Goal: Task Accomplishment & Management: Complete application form

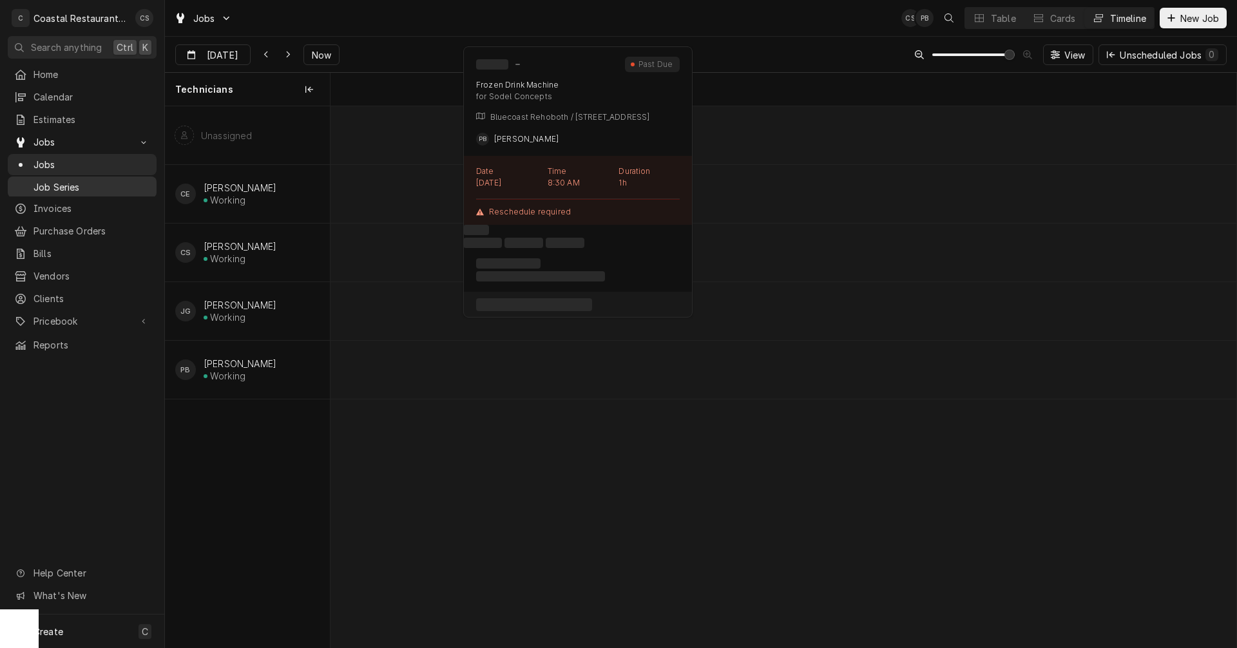
scroll to position [0, 17964]
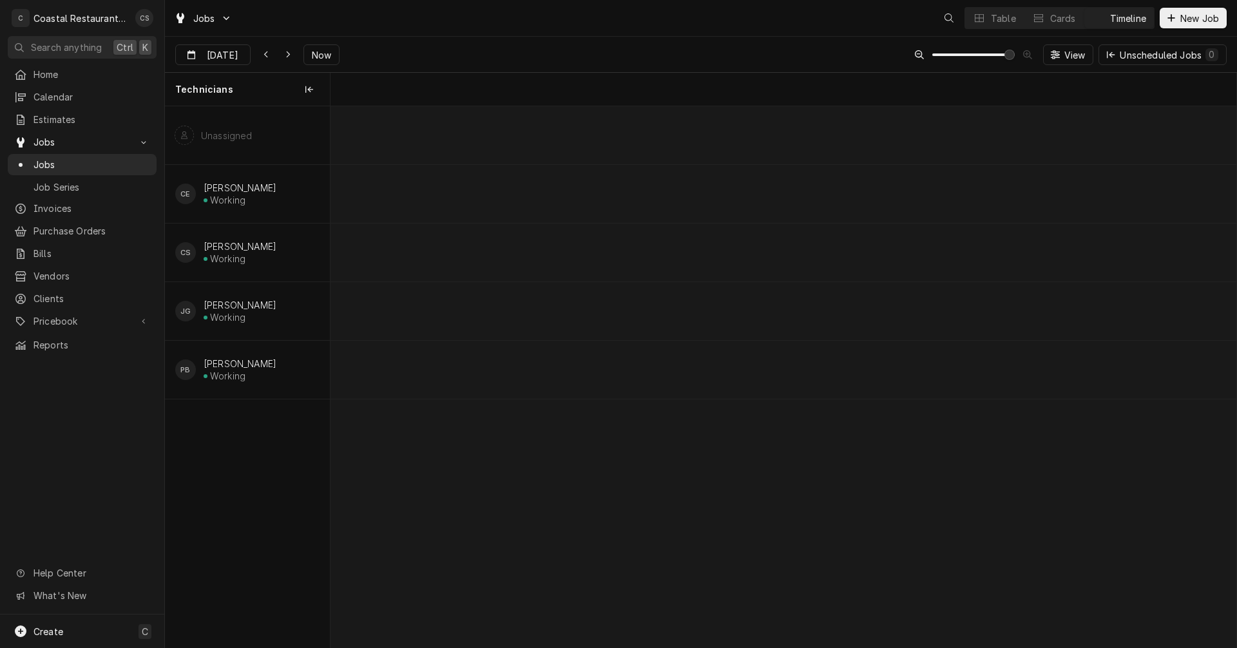
scroll to position [0, 17964]
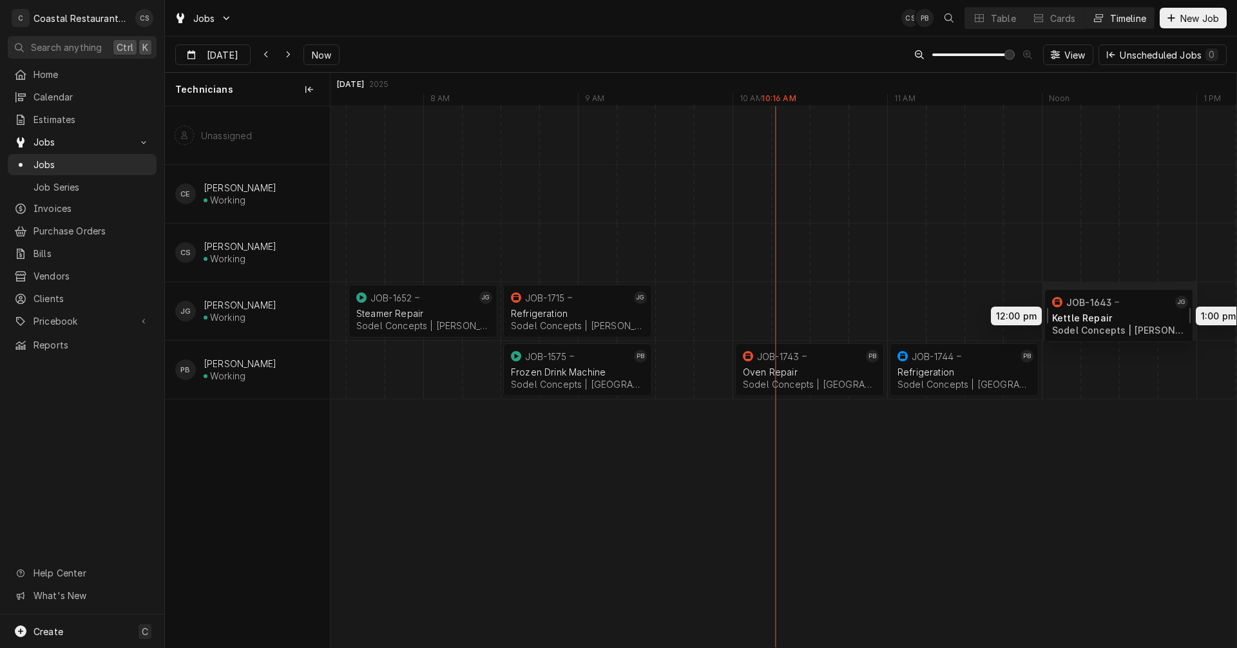
drag, startPoint x: 724, startPoint y: 308, endPoint x: 1106, endPoint y: 311, distance: 382.8
click at [1106, 311] on div "7:30 AM 8:30 AM JOB-1652 JG Steamer Repair Sodel Concepts | Bethany Beach, 1993…" at bounding box center [784, 376] width 906 height 541
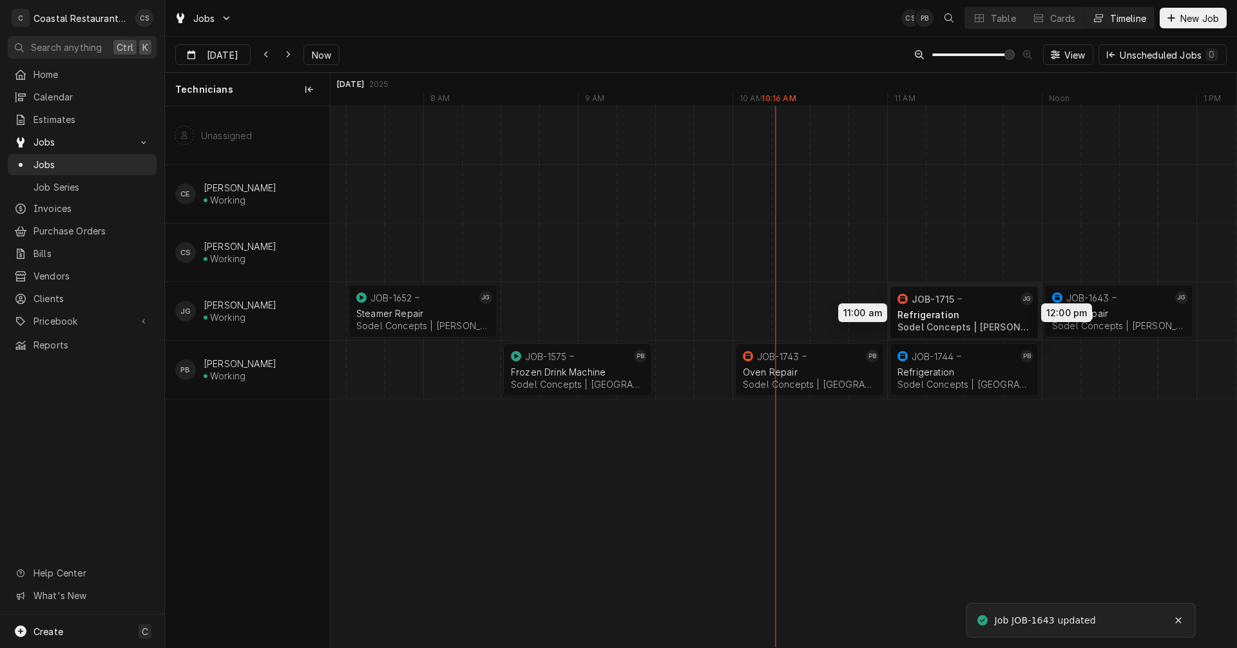
drag, startPoint x: 572, startPoint y: 311, endPoint x: 951, endPoint y: 313, distance: 378.9
click at [951, 313] on div "7:30 AM 8:30 AM JOB-1652 JG Steamer Repair Sodel Concepts | Bethany Beach, 1993…" at bounding box center [784, 376] width 906 height 541
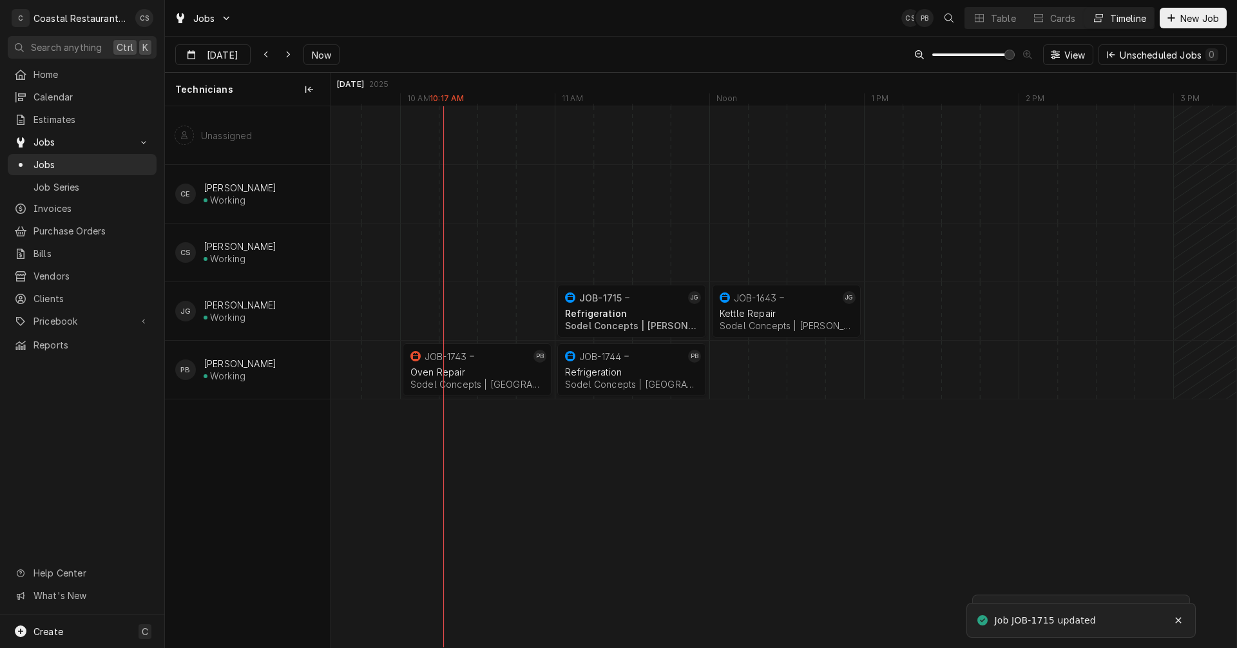
scroll to position [0, 0]
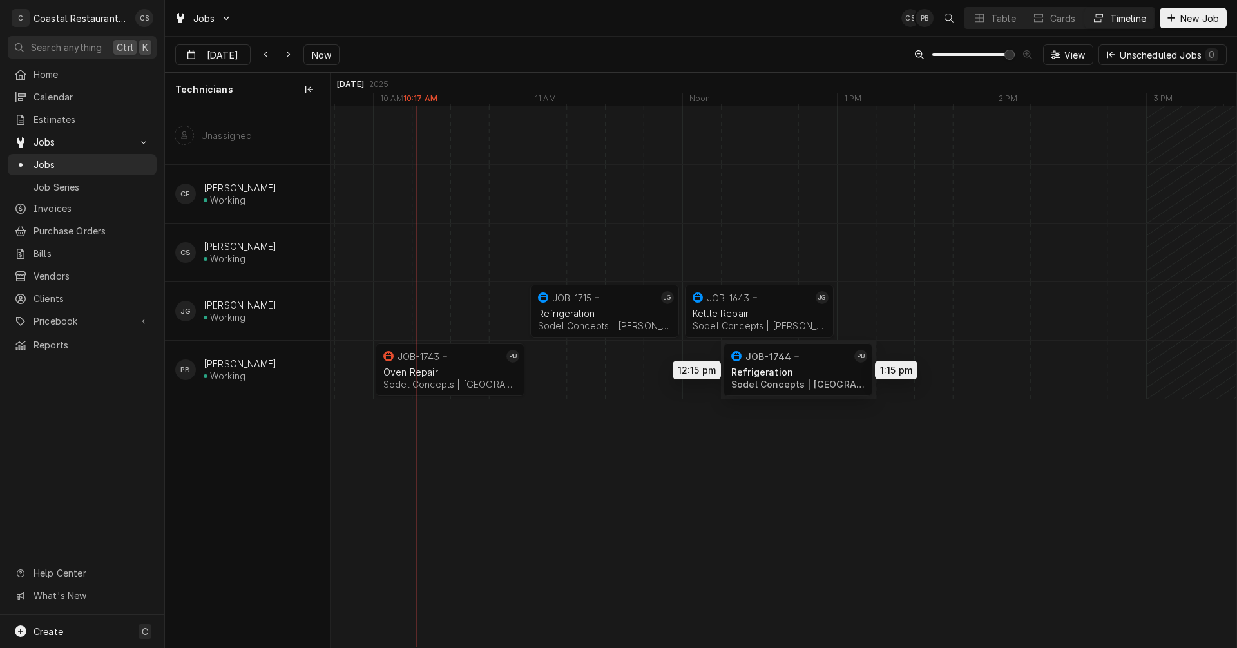
drag, startPoint x: 594, startPoint y: 369, endPoint x: 784, endPoint y: 369, distance: 190.1
click at [784, 369] on div "12:15 PM 1:15 PM JOB-1744 PB Refrigeration Sodel Concepts | Rehoboth Beach, 199…" at bounding box center [784, 376] width 906 height 541
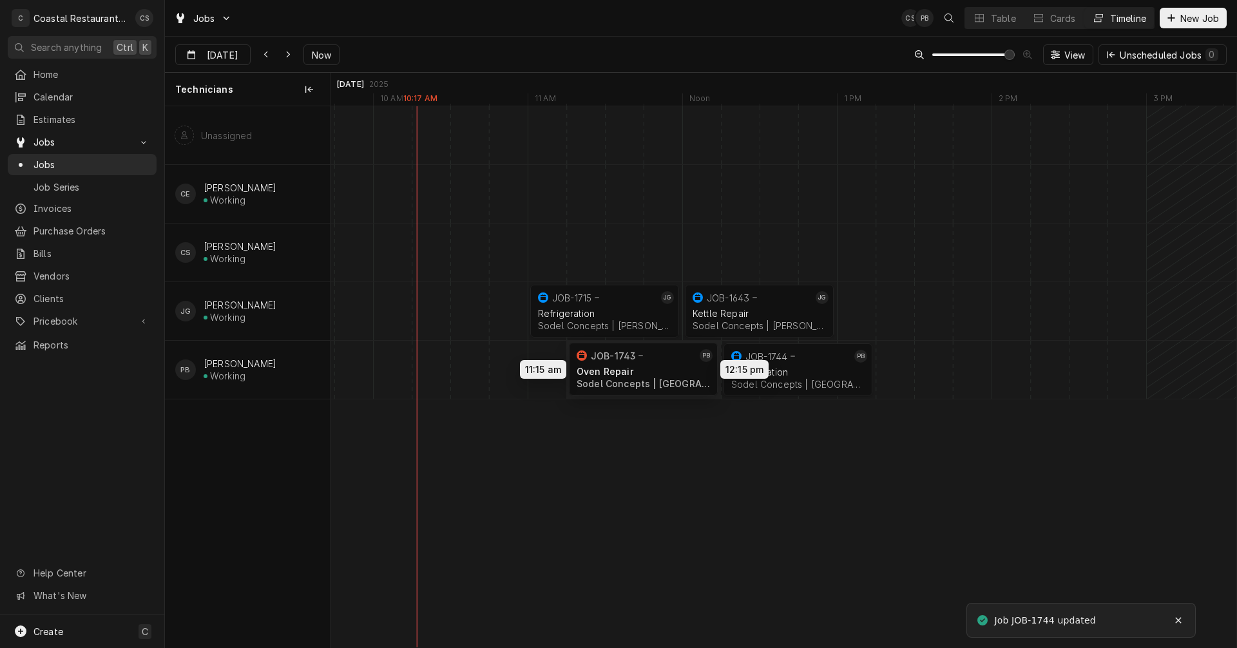
drag, startPoint x: 482, startPoint y: 360, endPoint x: 664, endPoint y: 359, distance: 182.4
click at [664, 359] on div "12:15 PM 1:15 PM JOB-1744 PB Refrigeration Sodel Concepts | Rehoboth Beach, 199…" at bounding box center [784, 376] width 906 height 541
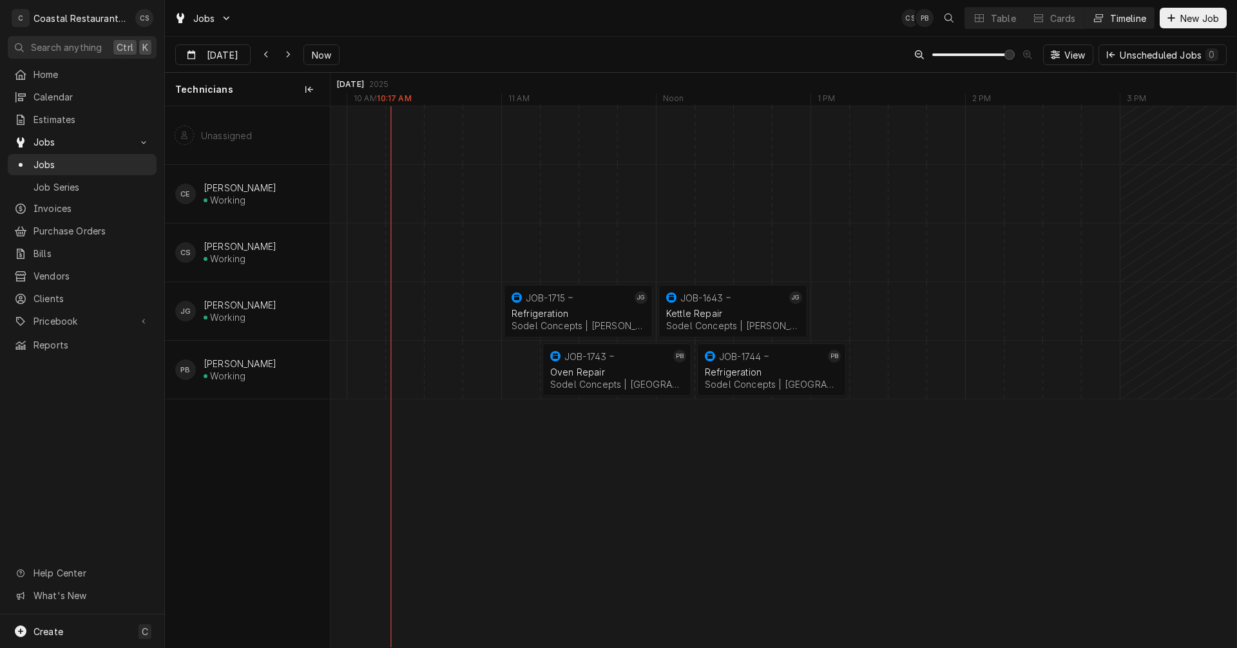
scroll to position [0, 18429]
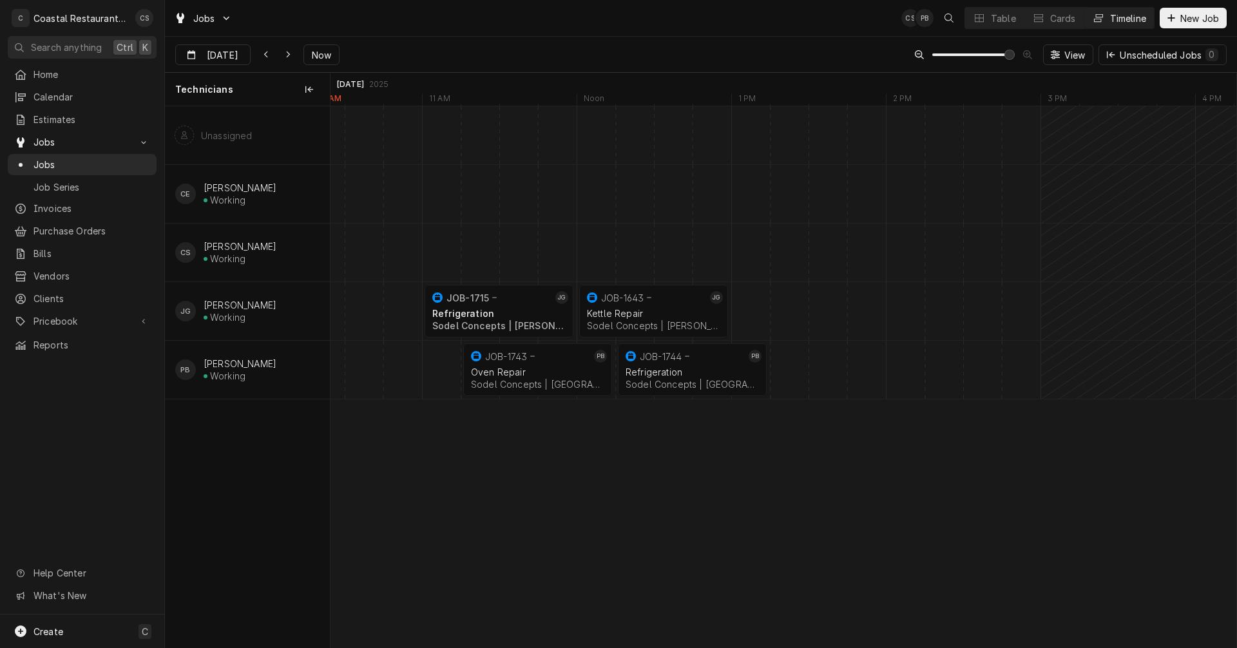
click at [749, 312] on div "Dynamic Content Wrapper" at bounding box center [519, 311] width 37234 height 58
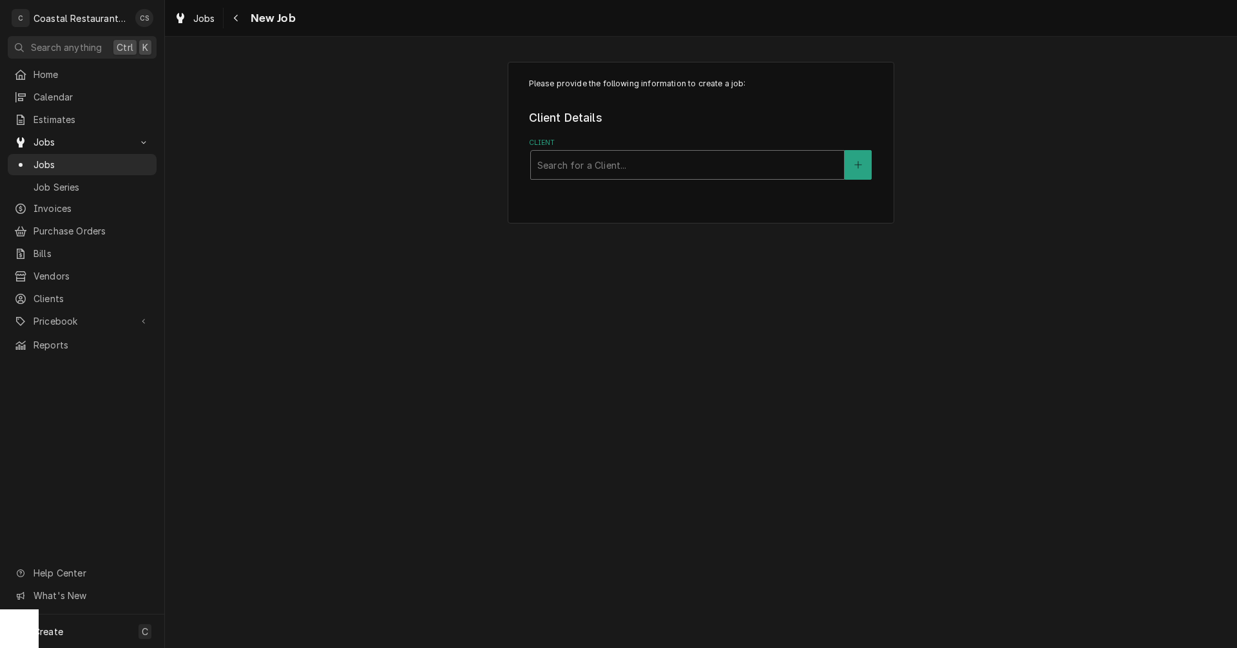
click at [606, 166] on div "Client" at bounding box center [687, 164] width 300 height 23
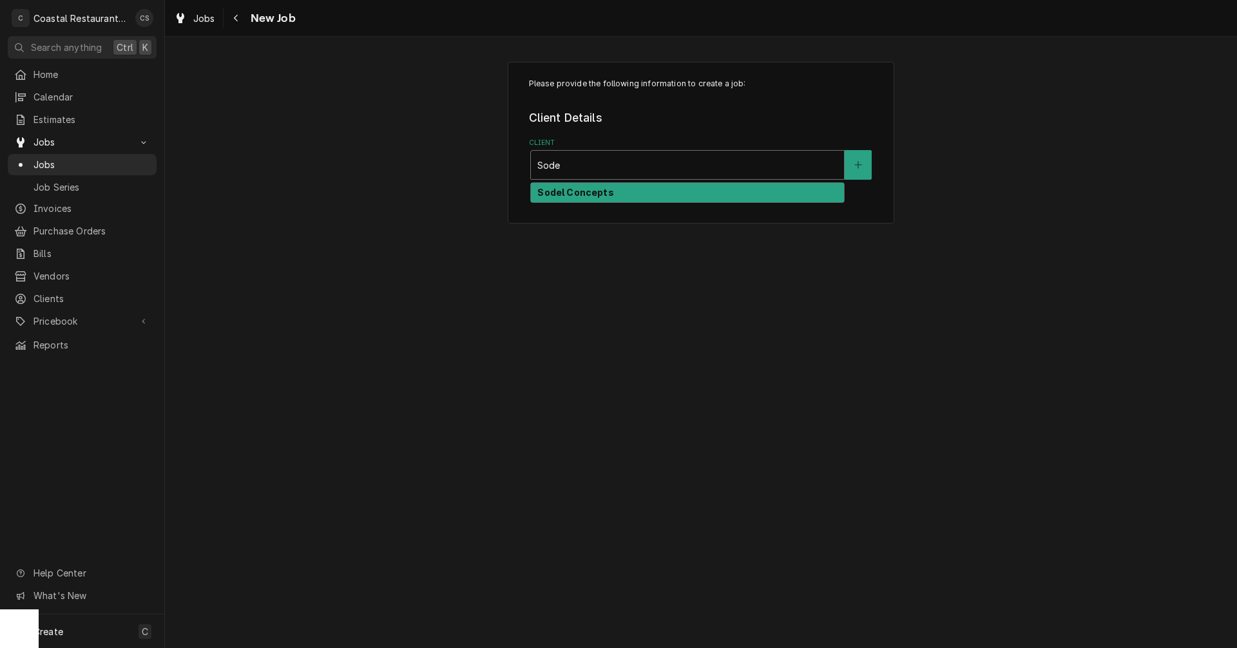
type input "Sodel"
click at [580, 193] on strong "Sodel Concepts" at bounding box center [575, 192] width 76 height 11
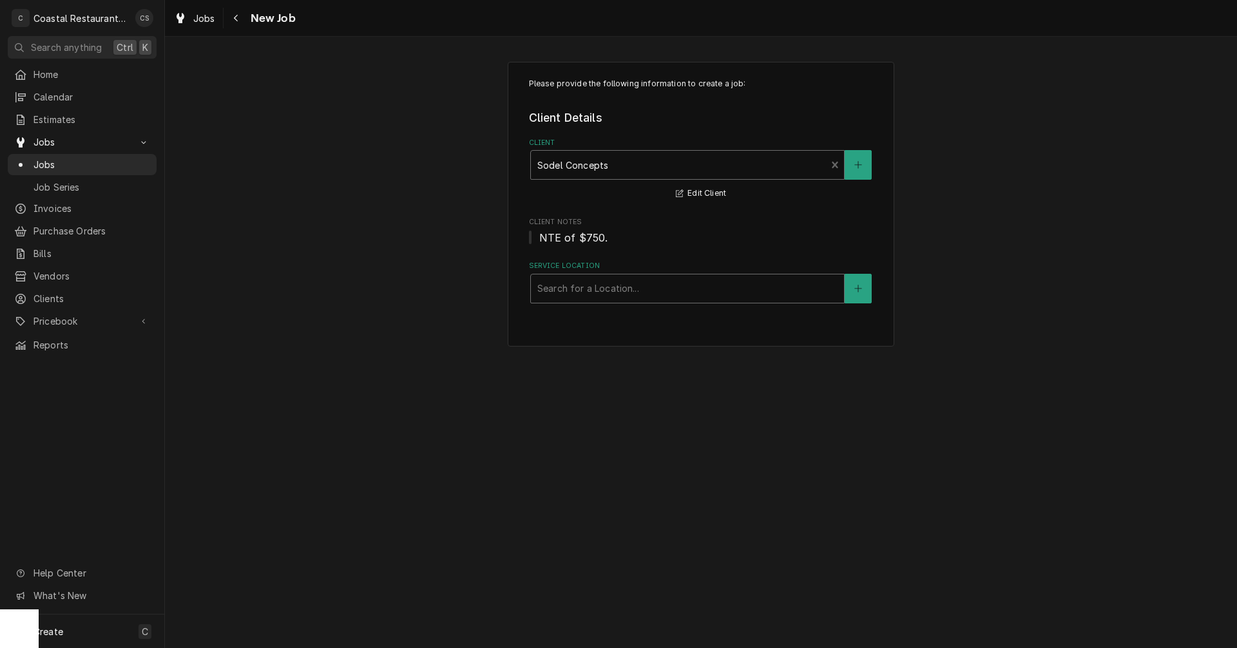
click at [574, 293] on div "Service Location" at bounding box center [687, 288] width 300 height 23
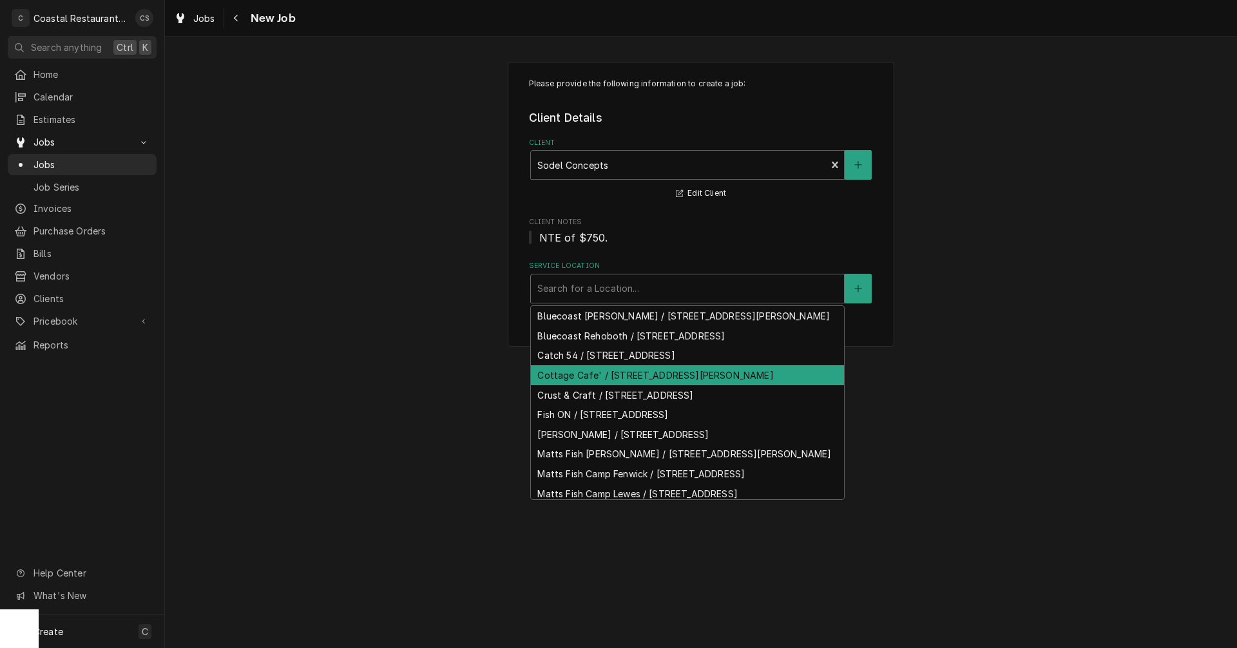
click at [578, 385] on div "Cottage Cafe' / [STREET_ADDRESS][PERSON_NAME]" at bounding box center [687, 375] width 313 height 20
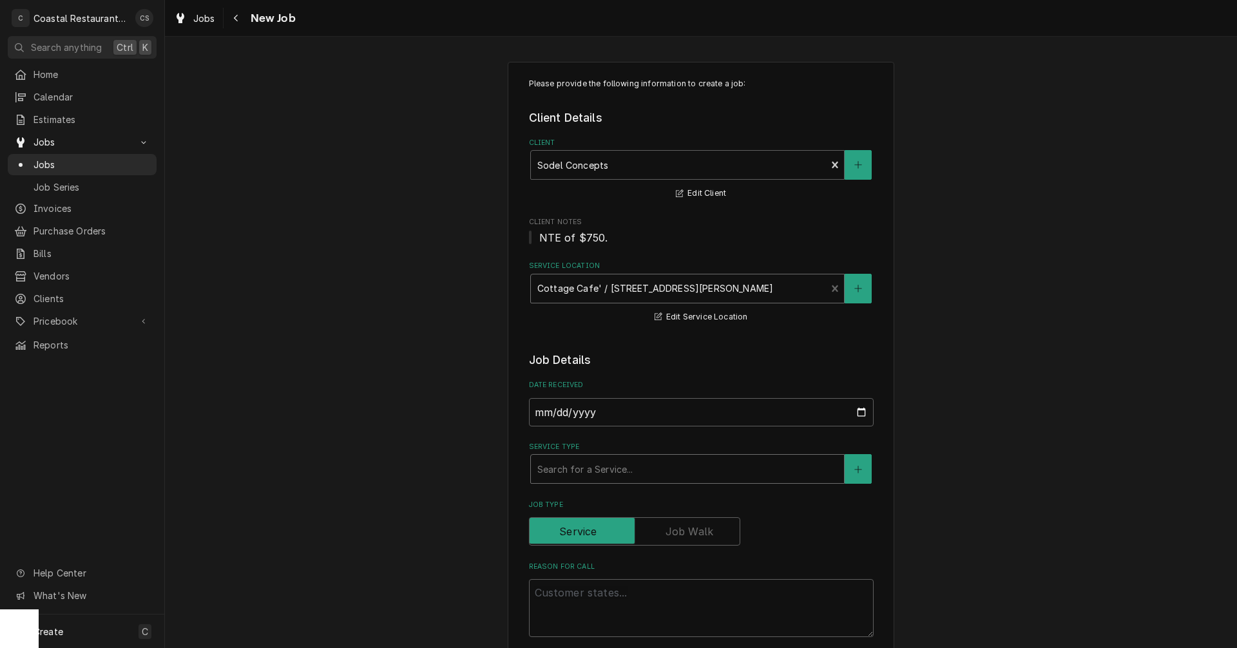
click at [575, 471] on div "Service Type" at bounding box center [687, 469] width 300 height 23
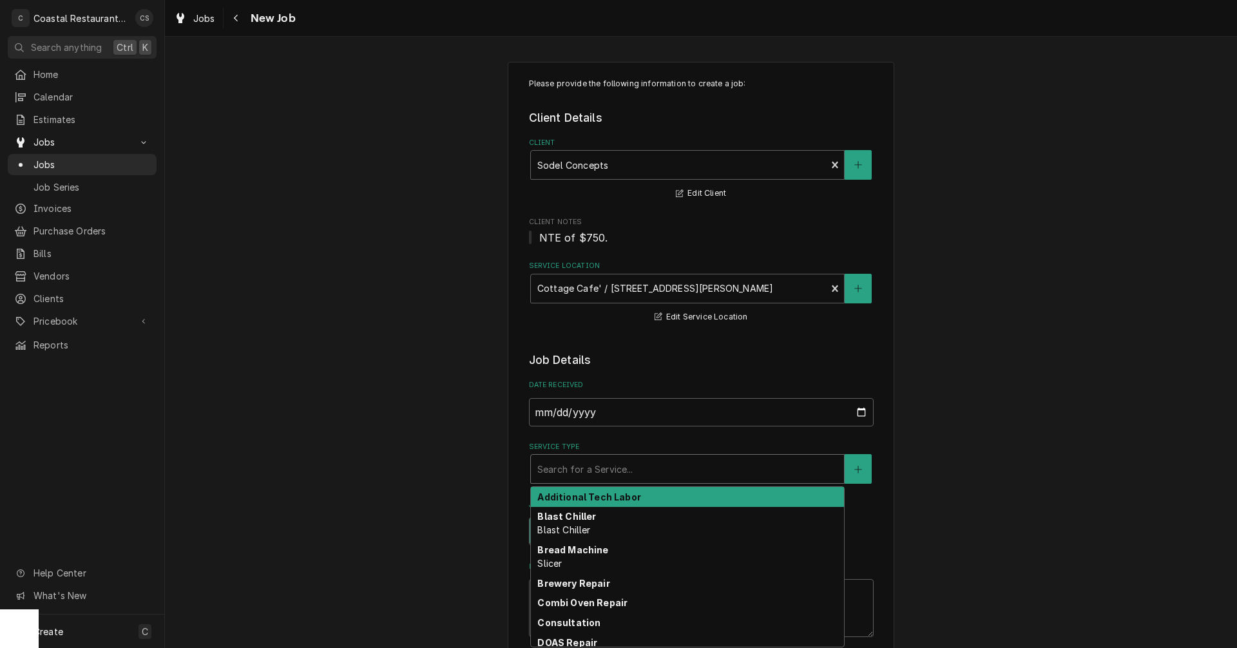
type textarea "x"
type input "I"
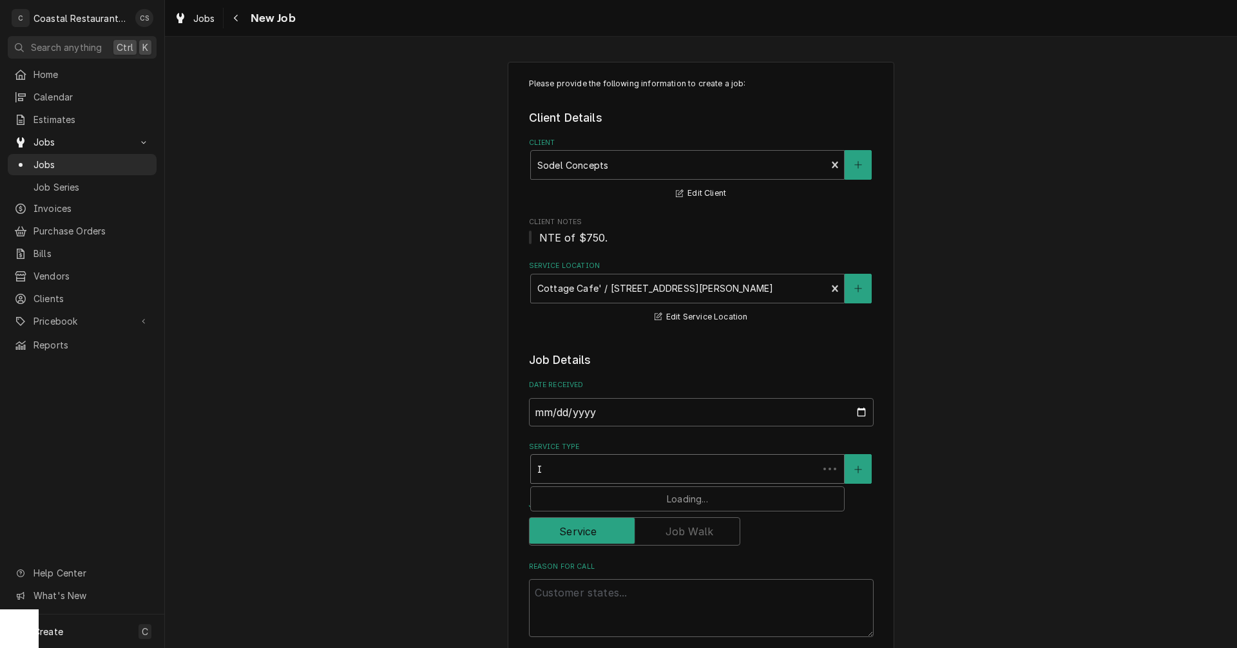
type textarea "x"
type input "Ic"
type textarea "x"
type input "Ice"
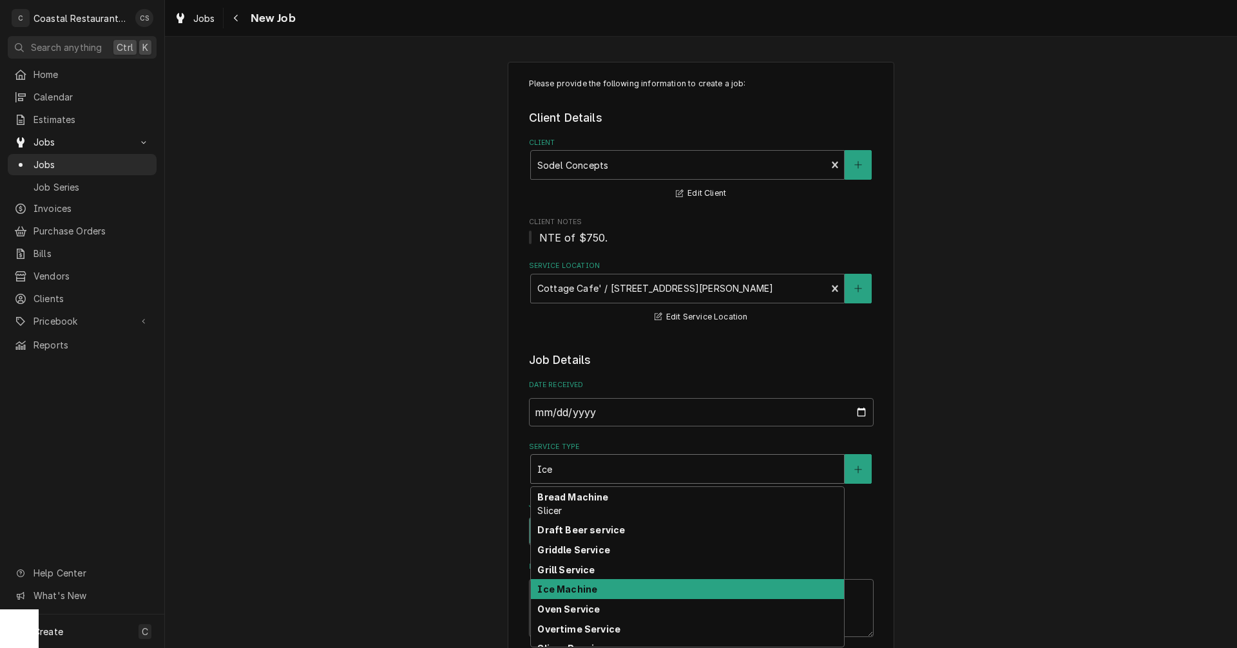
click at [565, 588] on strong "Ice Machine" at bounding box center [567, 589] width 60 height 11
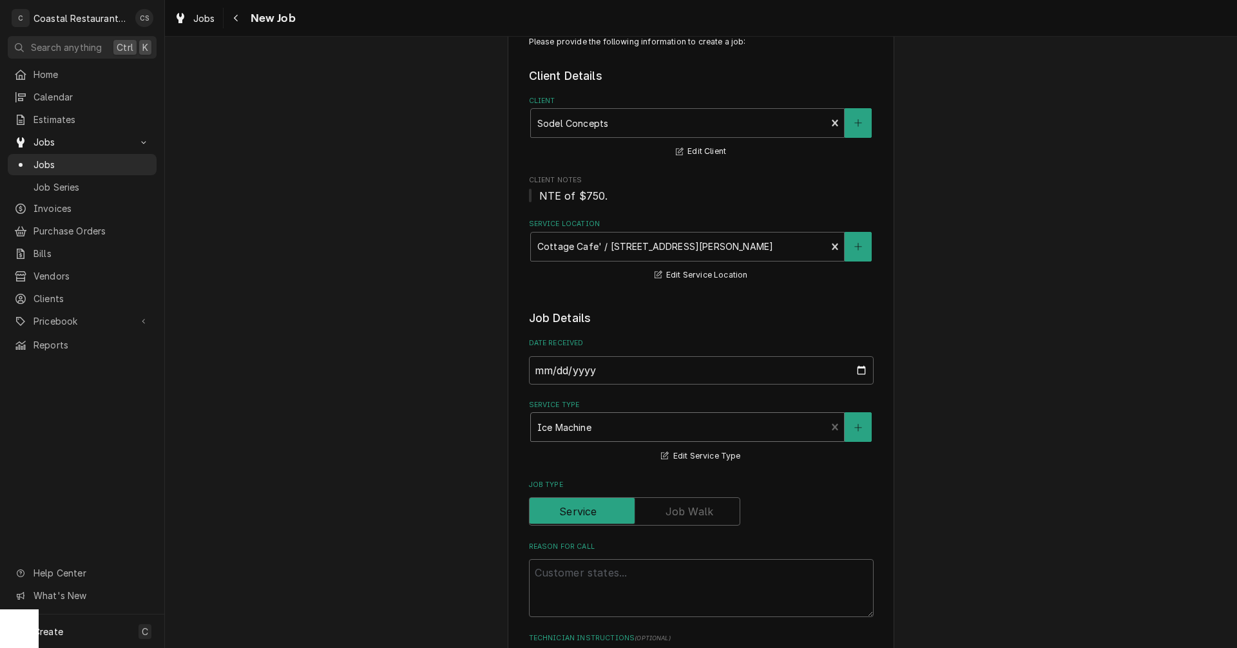
scroll to position [64, 0]
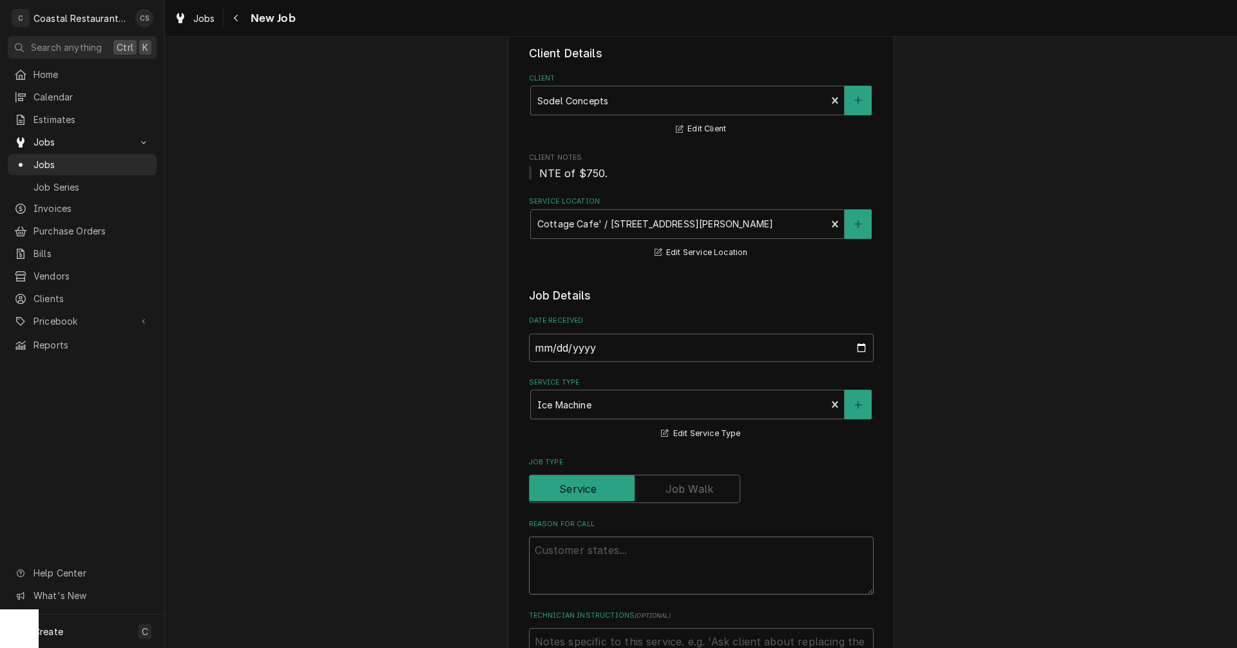
click at [561, 554] on textarea "Reason For Call" at bounding box center [701, 566] width 345 height 58
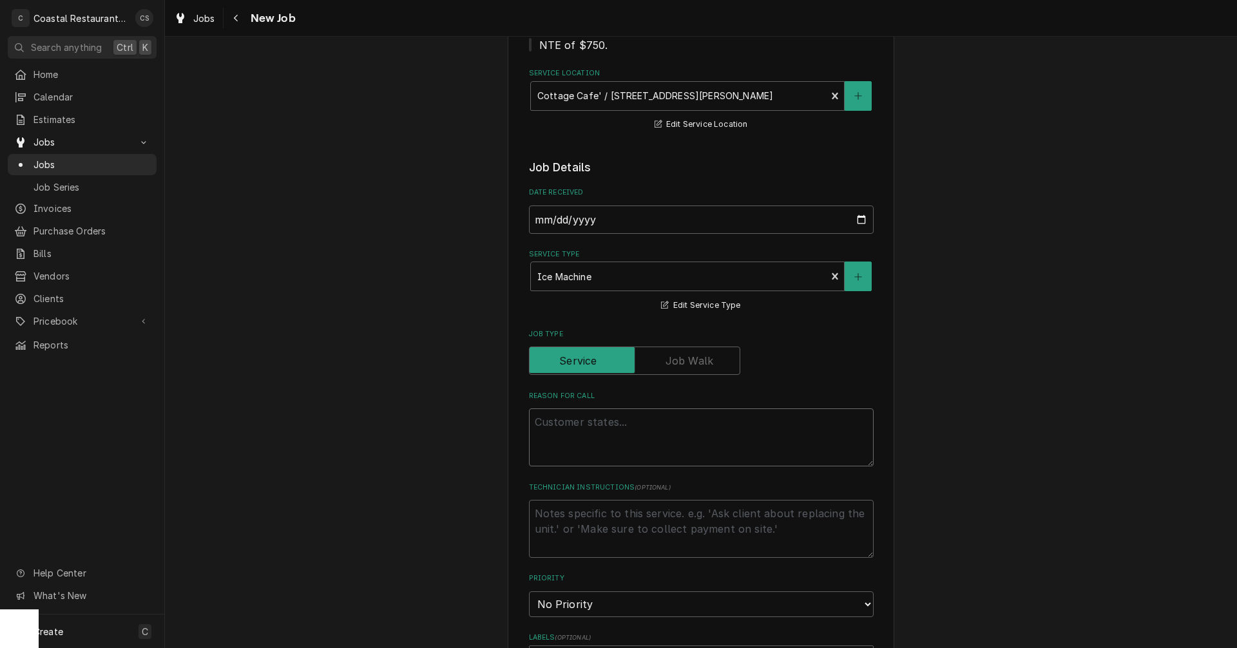
scroll to position [193, 0]
click at [552, 423] on textarea "Reason For Call" at bounding box center [701, 437] width 345 height 58
paste textarea "Work Order ID: 14308"
type textarea "x"
type textarea "Work Order ID: 14308"
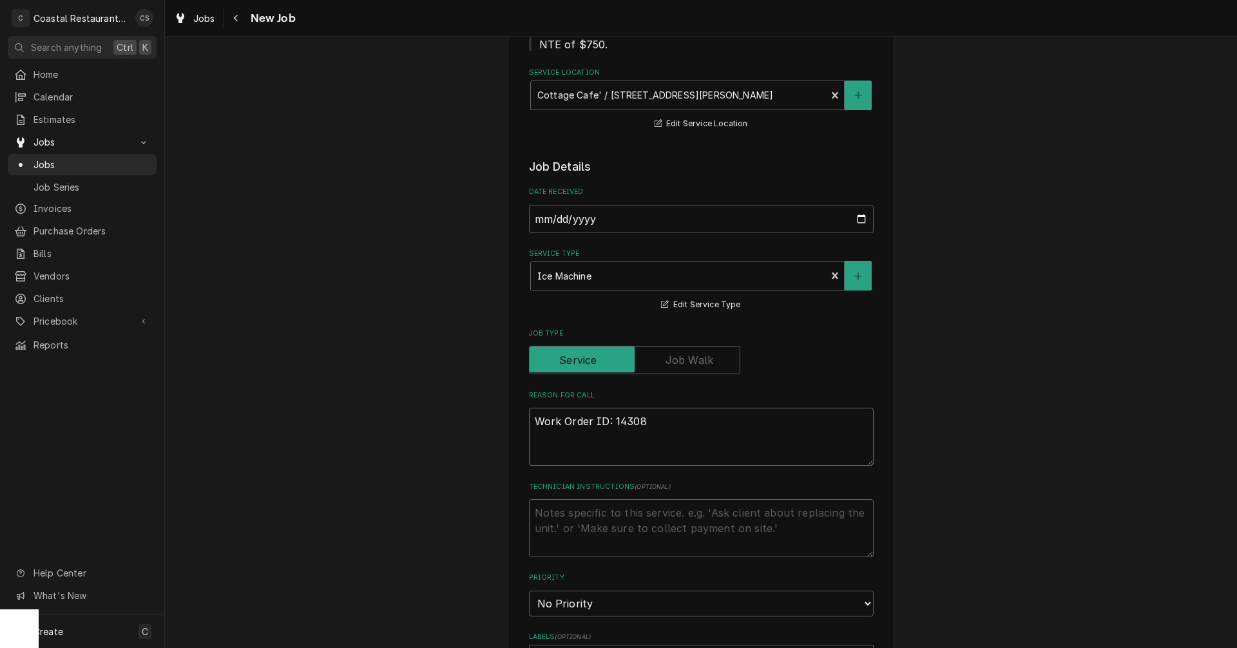
type textarea "x"
type textarea "Work Order ID: 14308"
type textarea "x"
type textarea "Work Order ID: 14308"
click at [652, 421] on textarea "Work Order ID: 14308" at bounding box center [701, 437] width 345 height 58
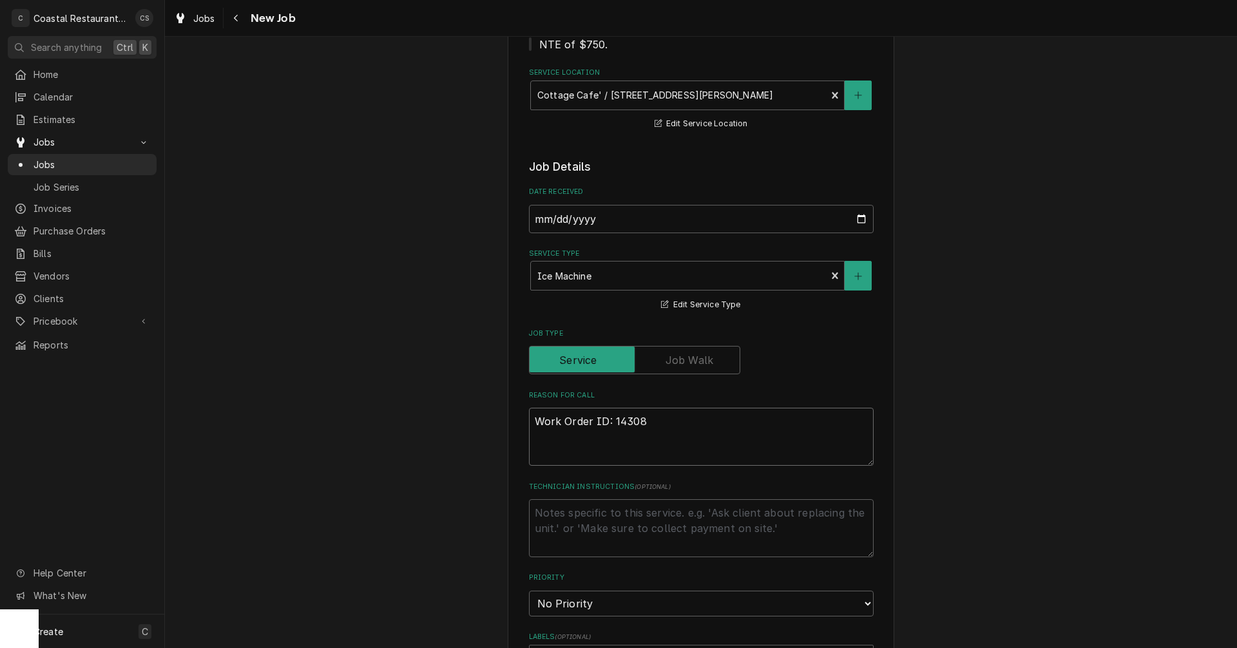
paste textarea "The ice machine was completely empty this morning when we arrived."
type textarea "x"
type textarea "Work Order ID: 14308 The ice machine was completely empty this morning when we …"
type textarea "x"
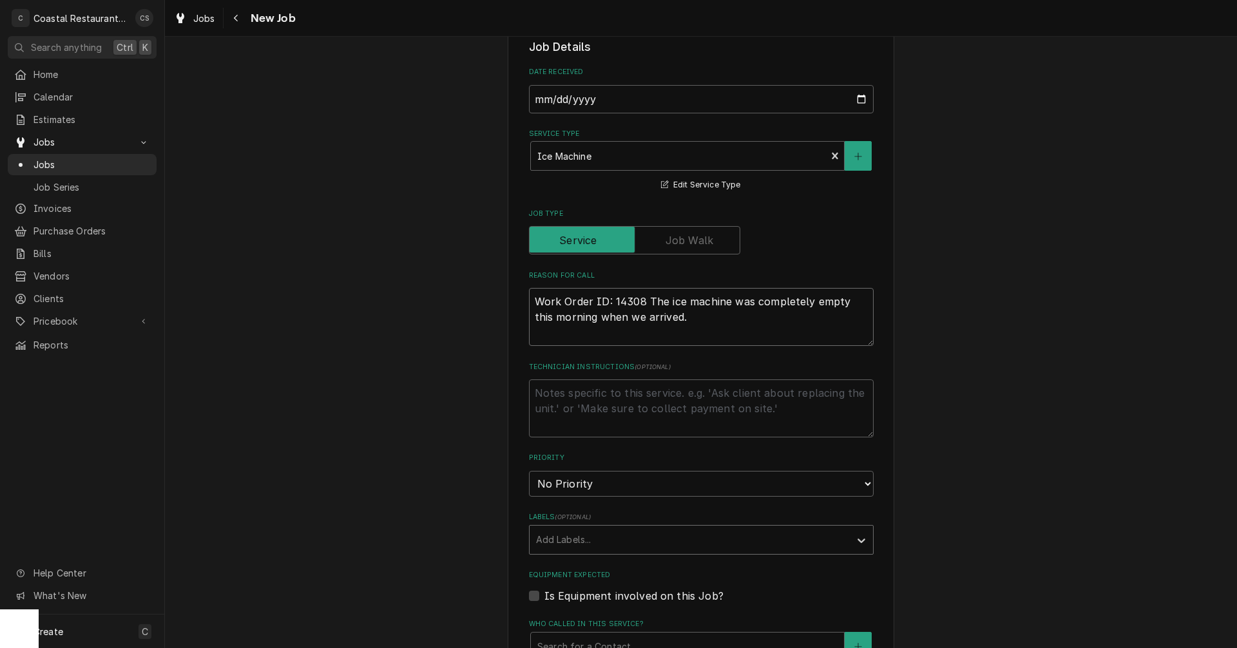
scroll to position [322, 0]
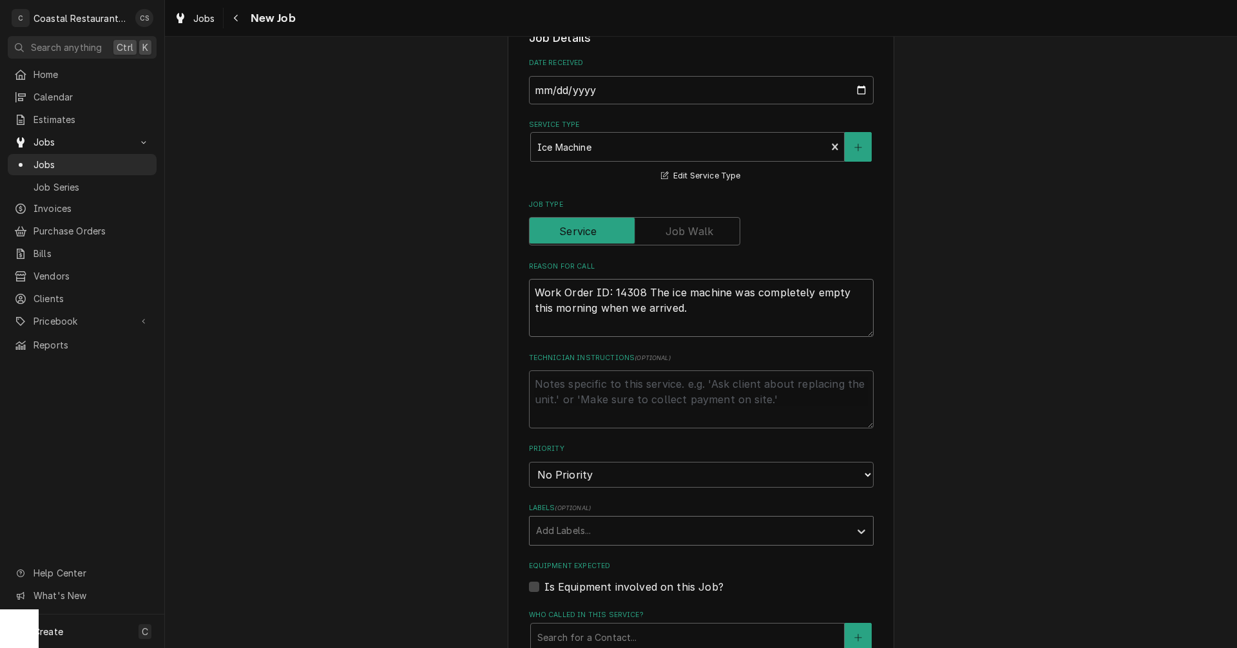
type textarea "Work Order ID: 14308 The ice machine was completely empty this morning when we …"
click at [577, 537] on div "Labels" at bounding box center [689, 530] width 307 height 23
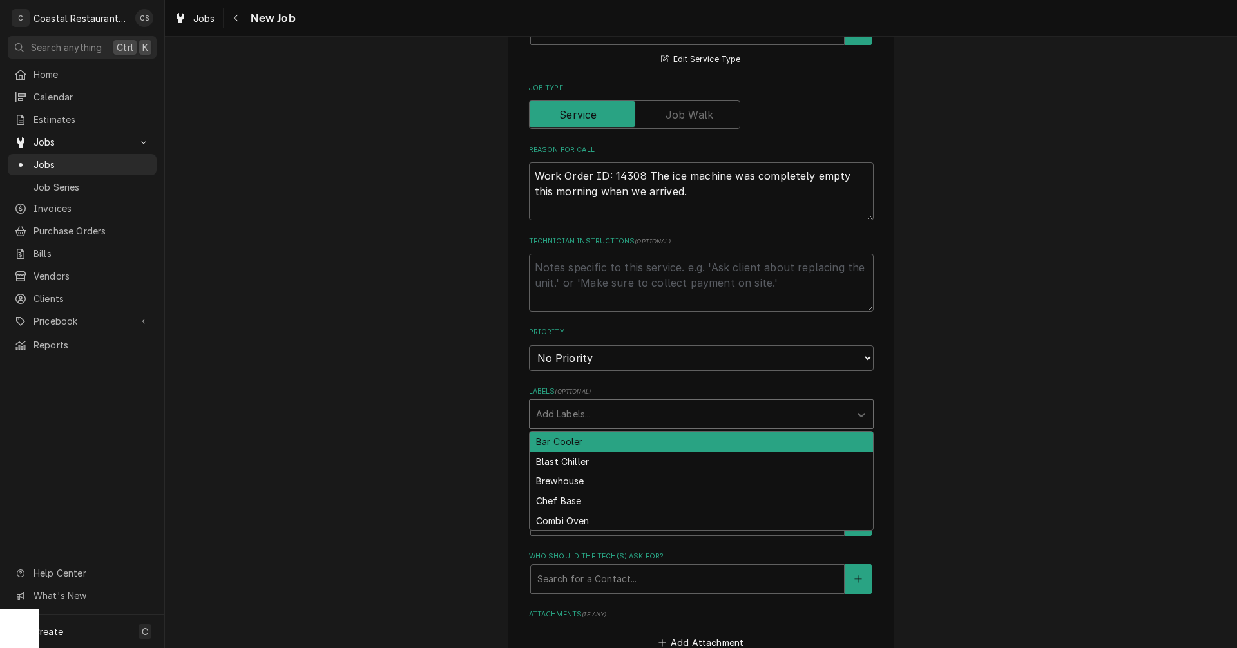
scroll to position [451, 0]
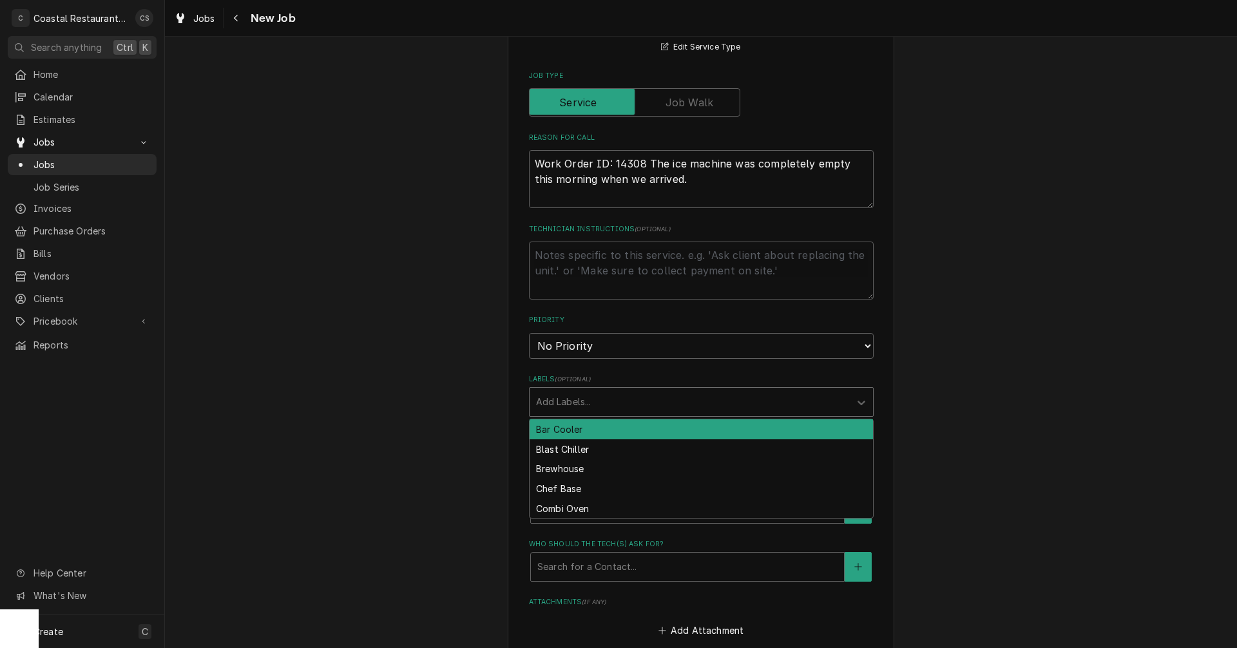
click at [552, 399] on div "Labels" at bounding box center [689, 402] width 307 height 23
type input "Ice"
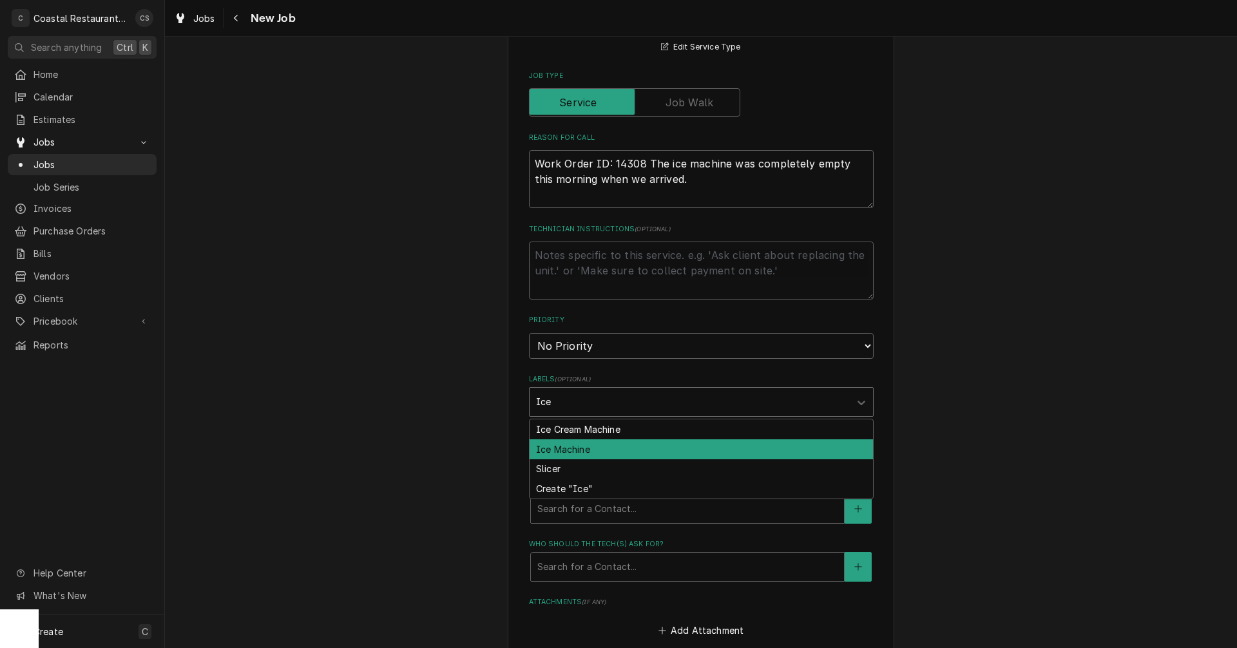
click at [545, 447] on div "Ice Machine" at bounding box center [701, 449] width 343 height 20
type textarea "x"
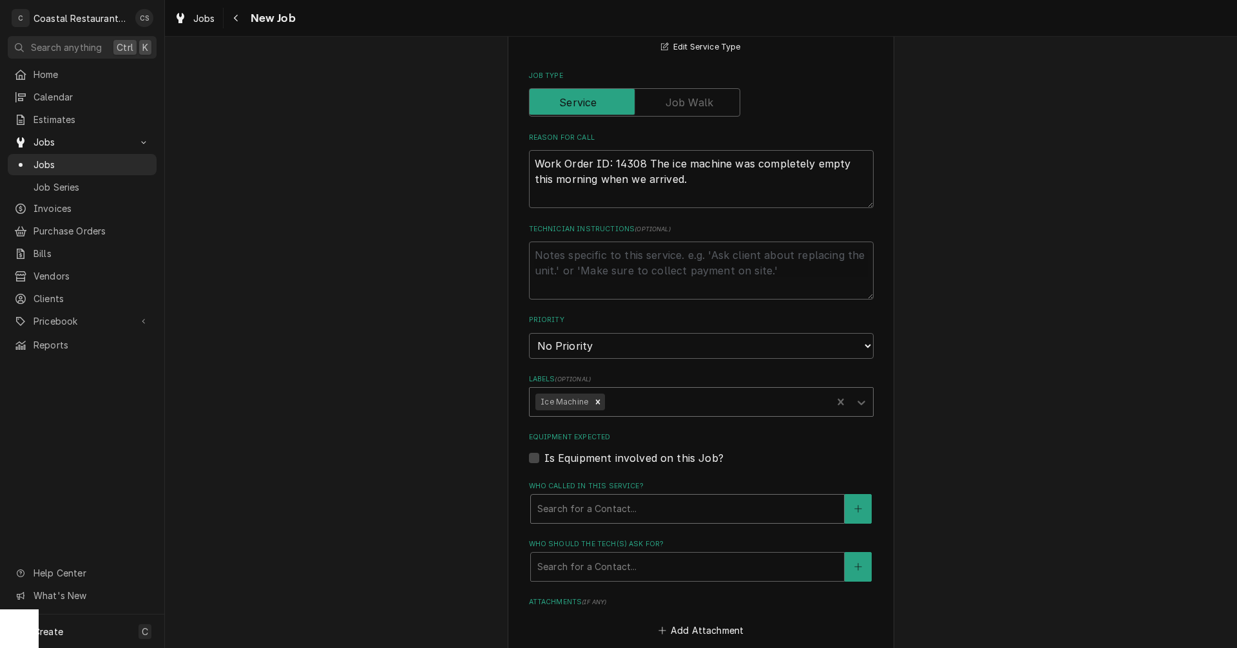
click at [564, 508] on div "Who called in this service?" at bounding box center [687, 508] width 300 height 23
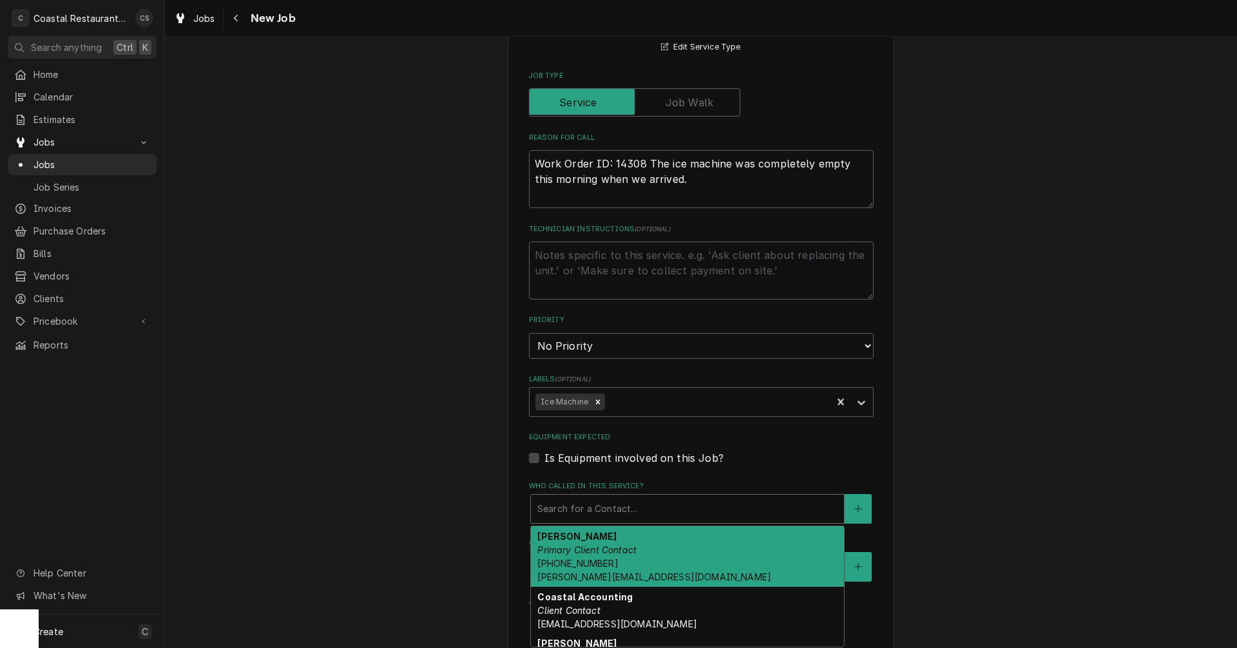
click at [570, 555] on em "Primary Client Contact" at bounding box center [586, 550] width 99 height 11
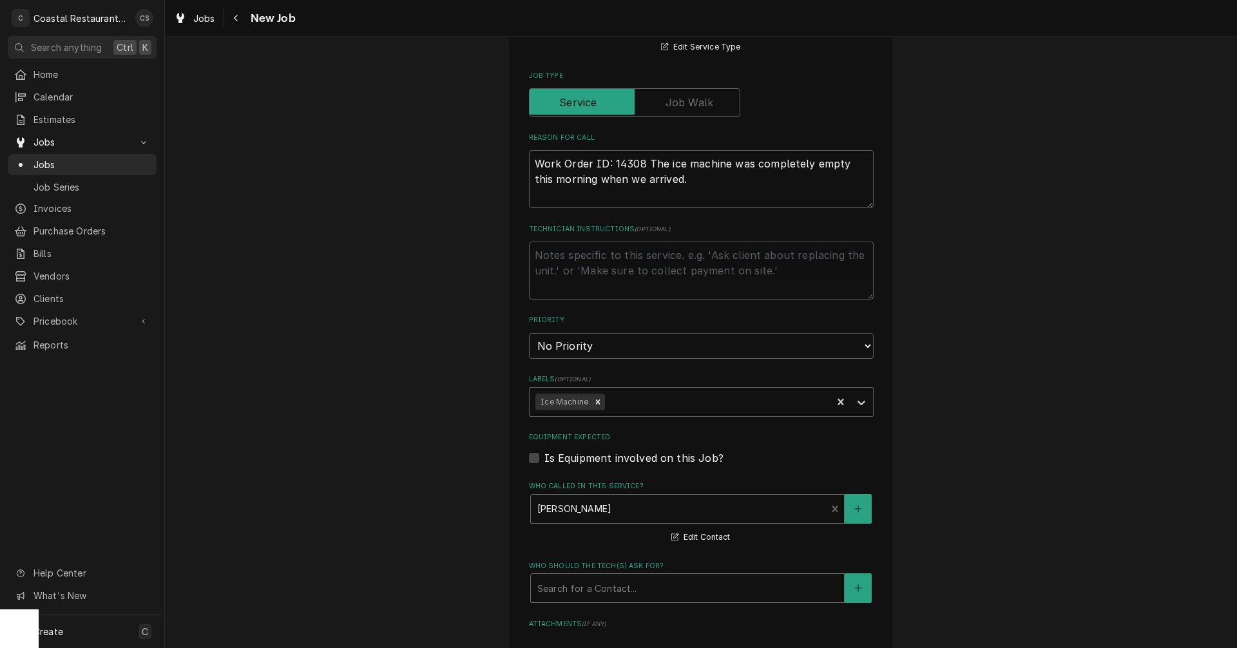
drag, startPoint x: 574, startPoint y: 592, endPoint x: 575, endPoint y: 600, distance: 8.5
click at [575, 592] on div "Who should the tech(s) ask for?" at bounding box center [687, 588] width 300 height 23
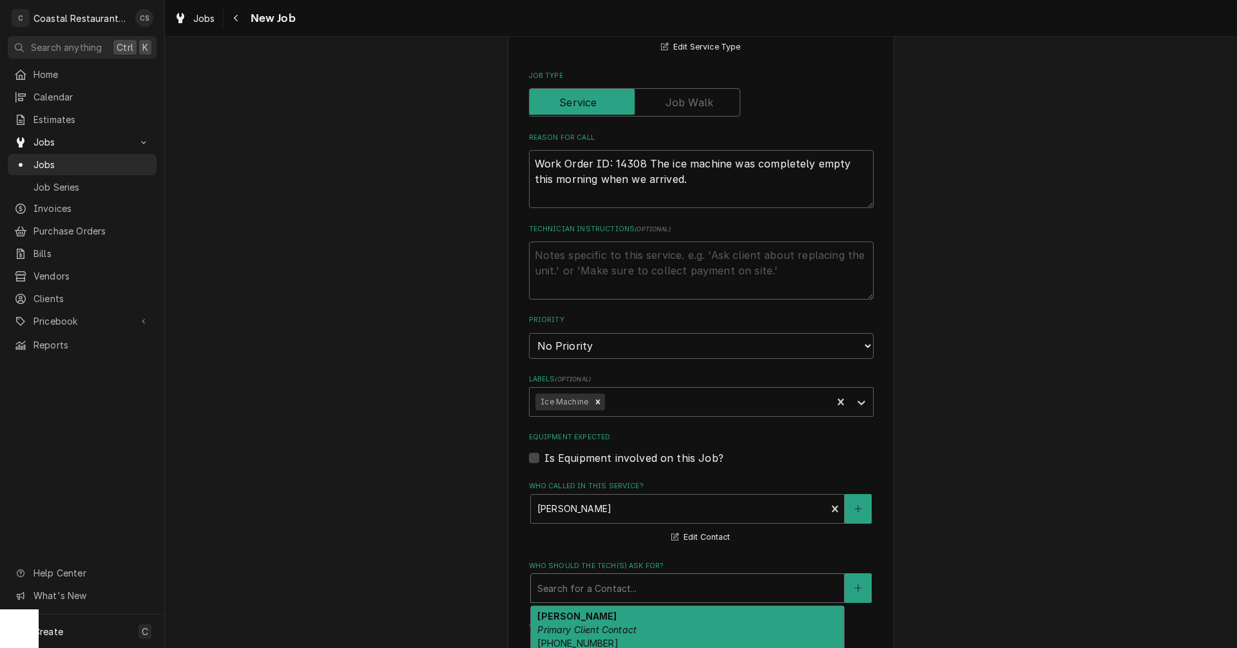
click at [576, 630] on em "Primary Client Contact" at bounding box center [586, 629] width 99 height 11
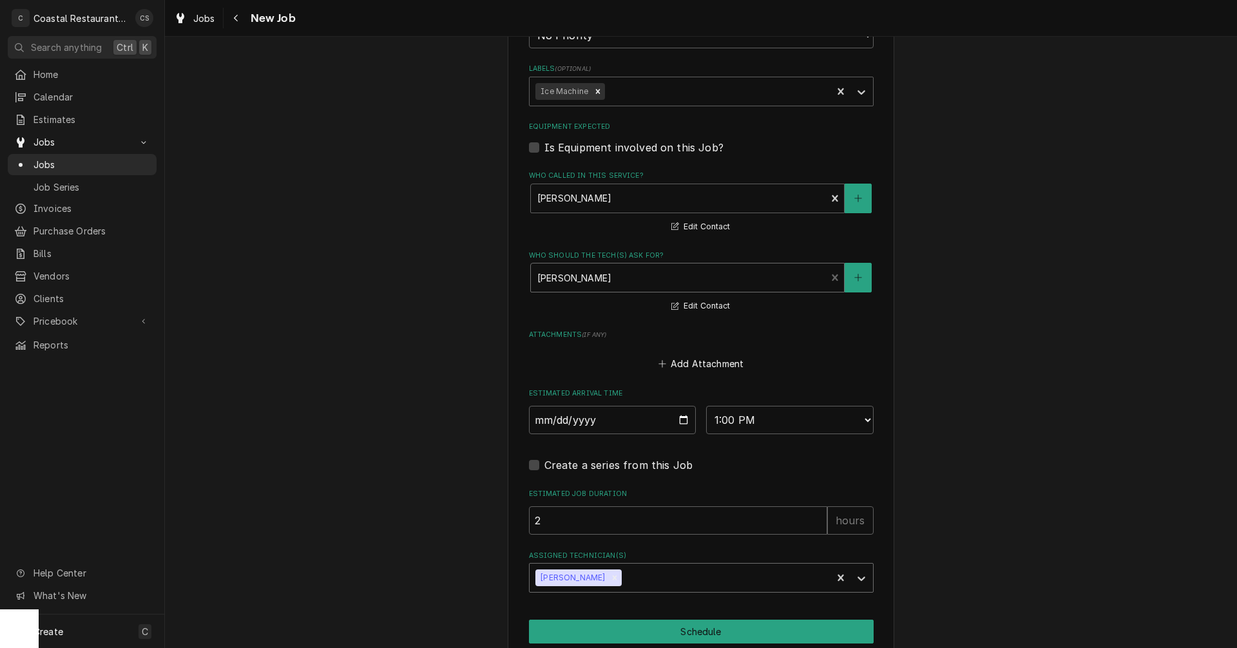
scroll to position [773, 0]
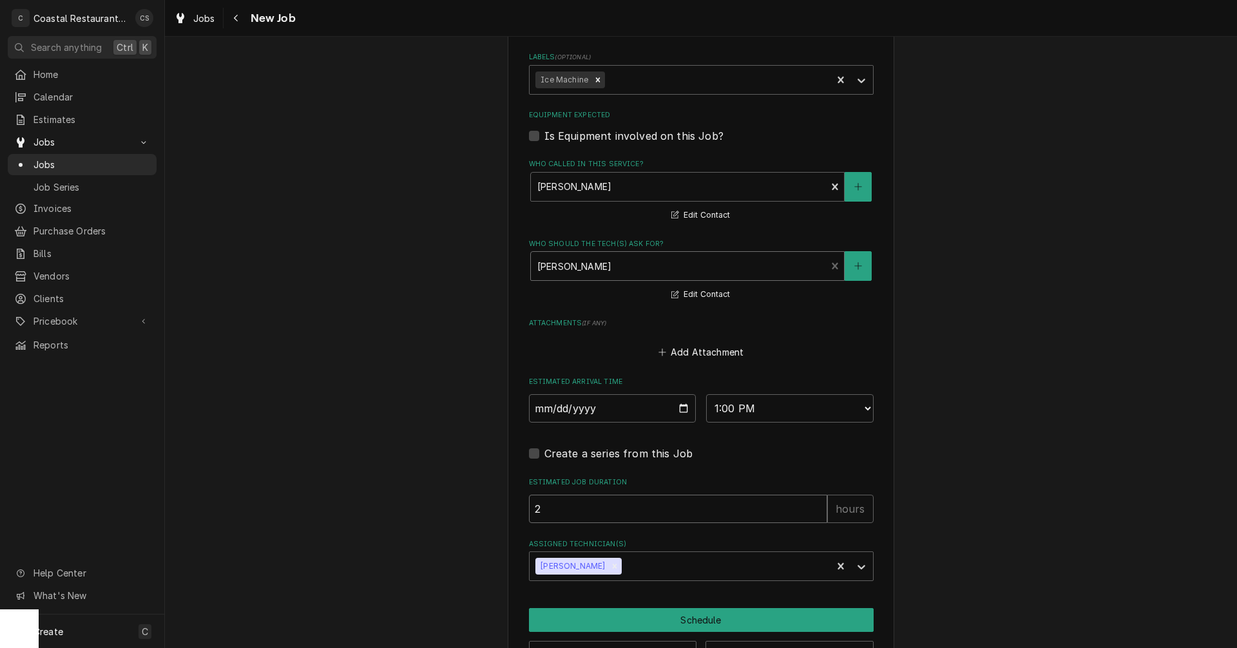
click at [546, 510] on input "2" at bounding box center [678, 509] width 298 height 28
type textarea "x"
type input "1"
type textarea "x"
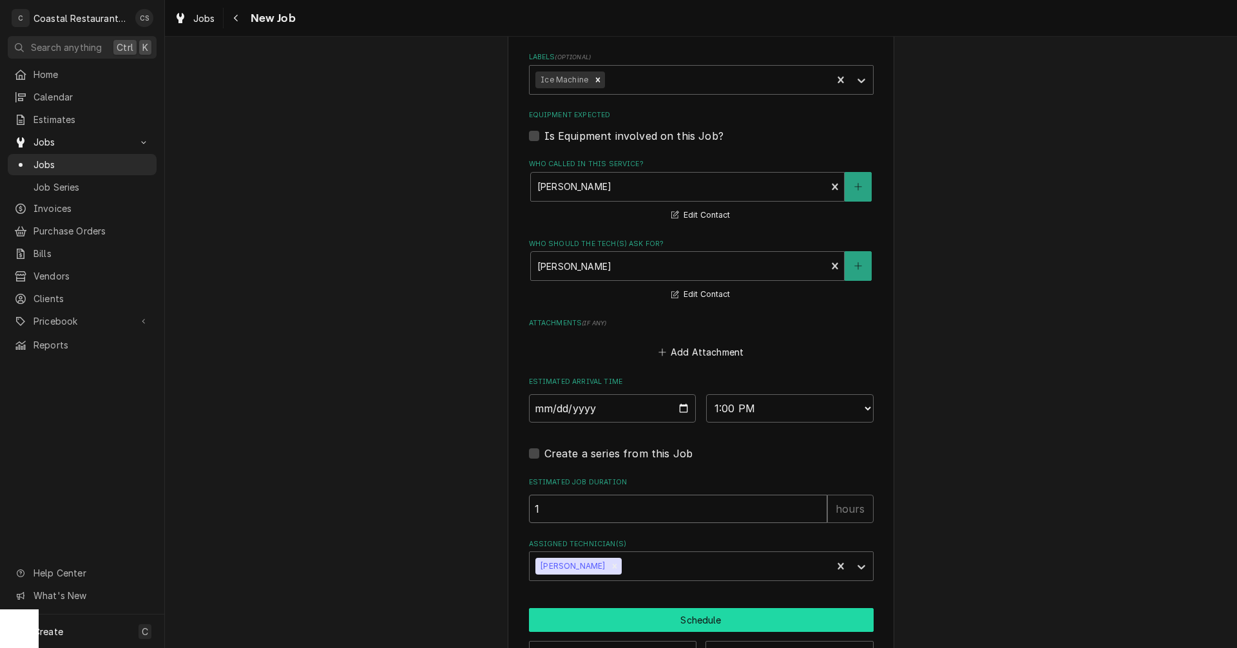
type input "1"
click at [679, 617] on button "Schedule" at bounding box center [701, 620] width 345 height 24
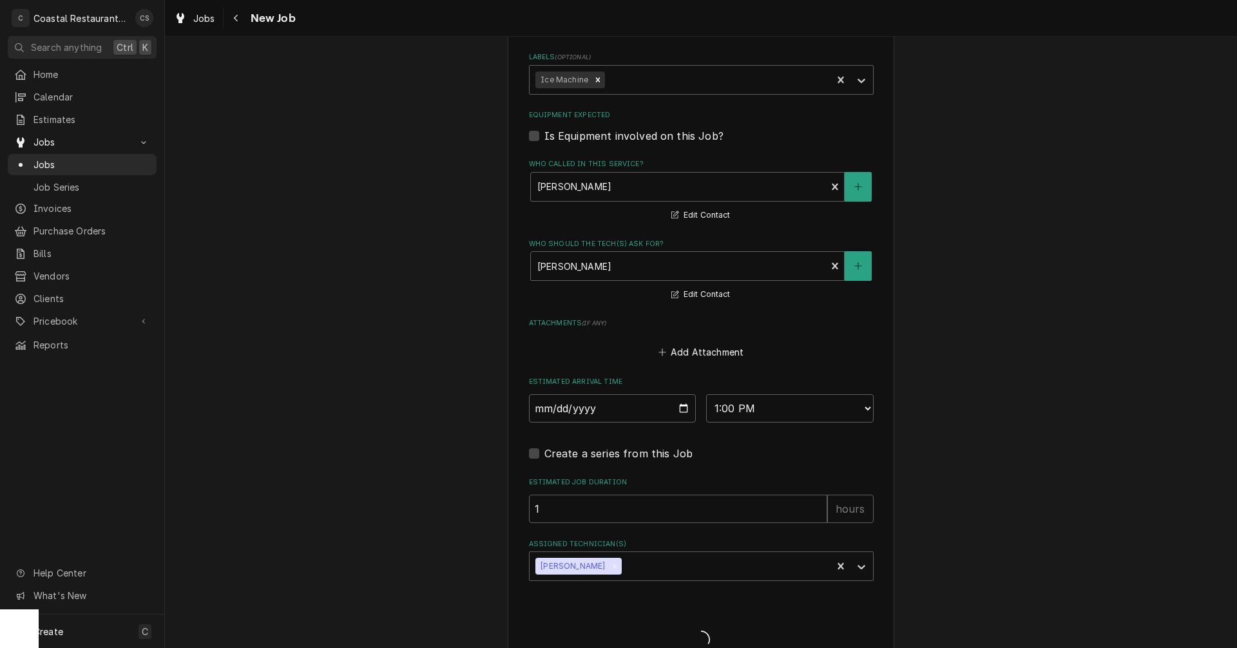
type textarea "x"
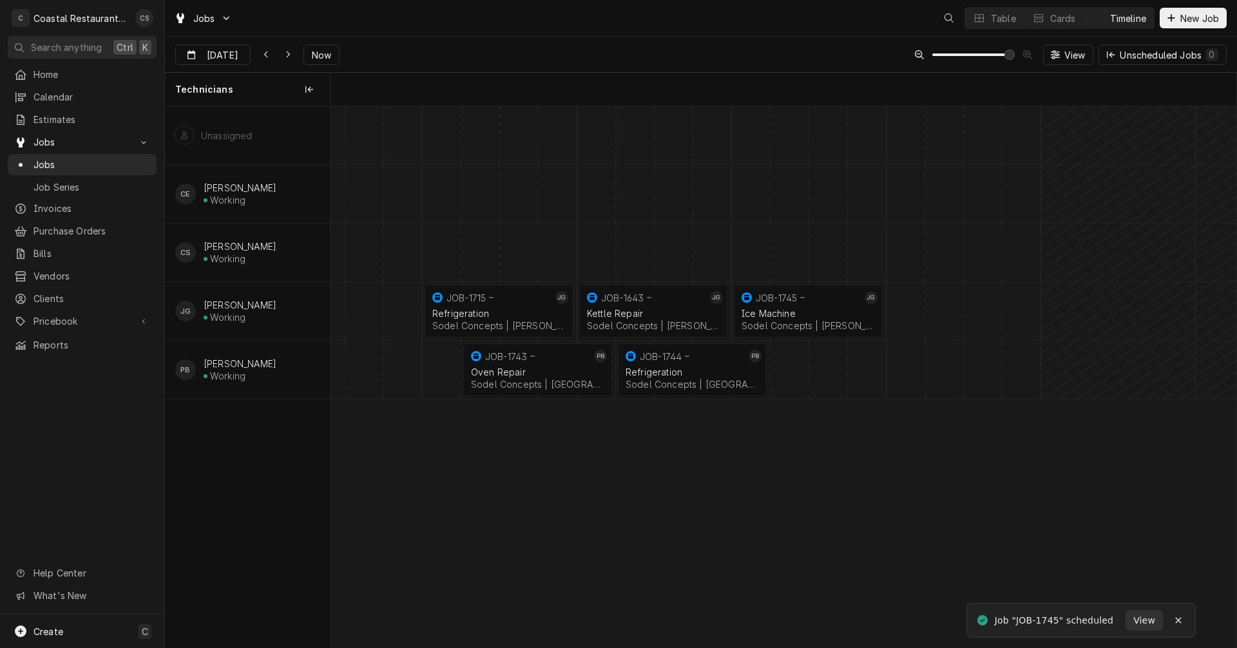
scroll to position [0, 17965]
click at [1006, 23] on div "Table" at bounding box center [1003, 19] width 25 height 14
